Goal: Task Accomplishment & Management: Use online tool/utility

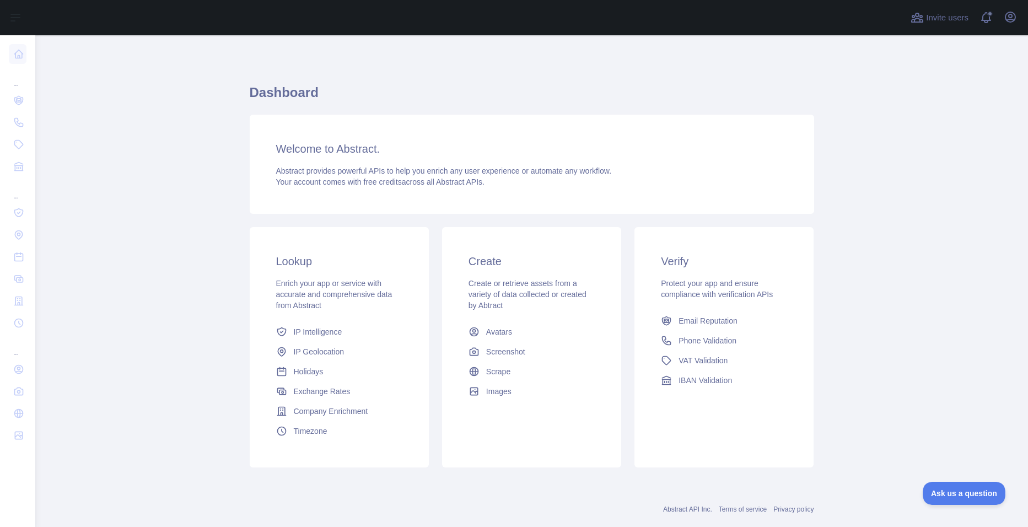
click at [702, 111] on div "Dashboard Welcome to Abstract. Abstract provides powerful APIs to help you enri…" at bounding box center [532, 279] width 565 height 390
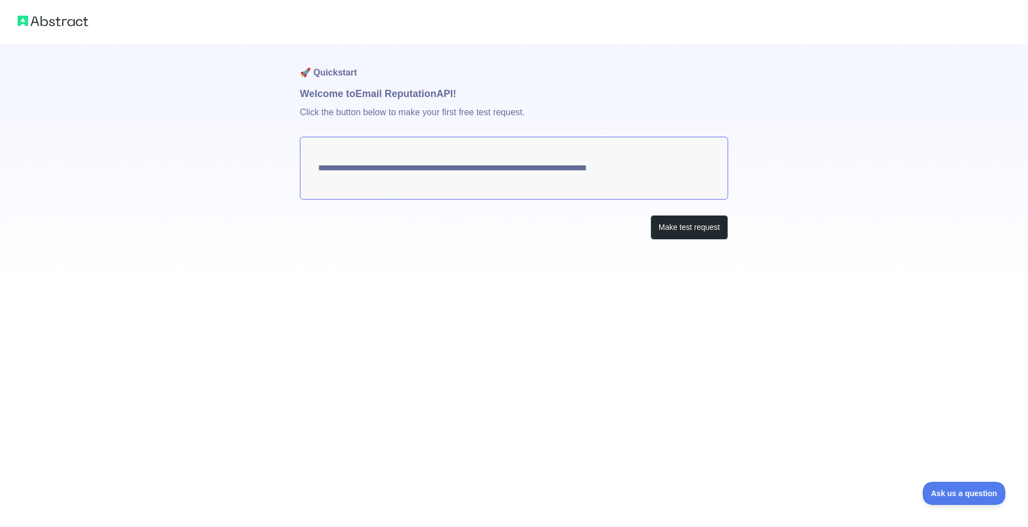
click at [498, 231] on div "Make test request" at bounding box center [514, 227] width 428 height 25
